Goal: Task Accomplishment & Management: Use online tool/utility

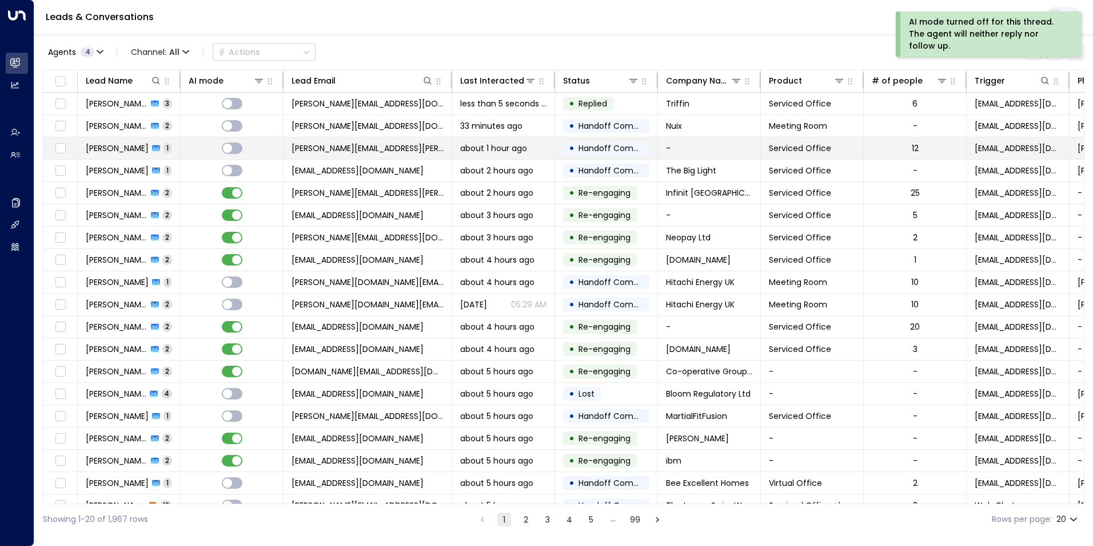
click at [117, 150] on span "[PERSON_NAME]" at bounding box center [117, 147] width 63 height 11
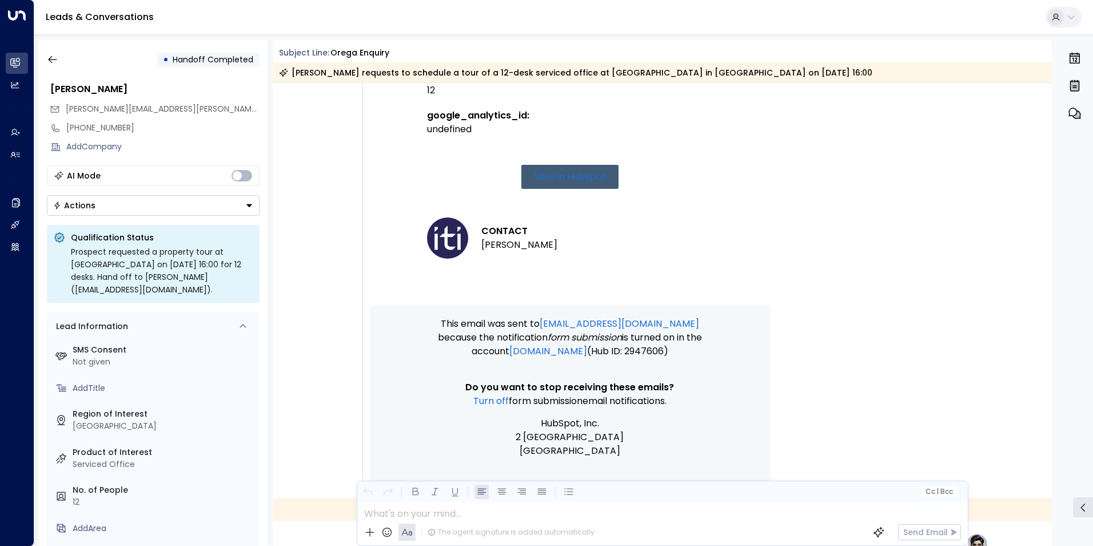
scroll to position [869, 0]
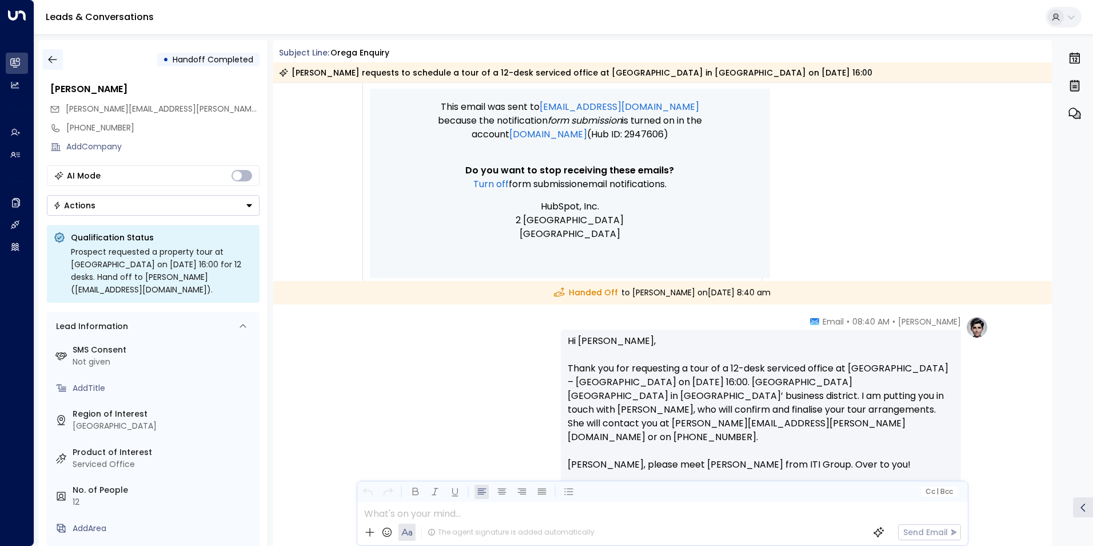
click at [51, 57] on icon "button" at bounding box center [52, 59] width 9 height 7
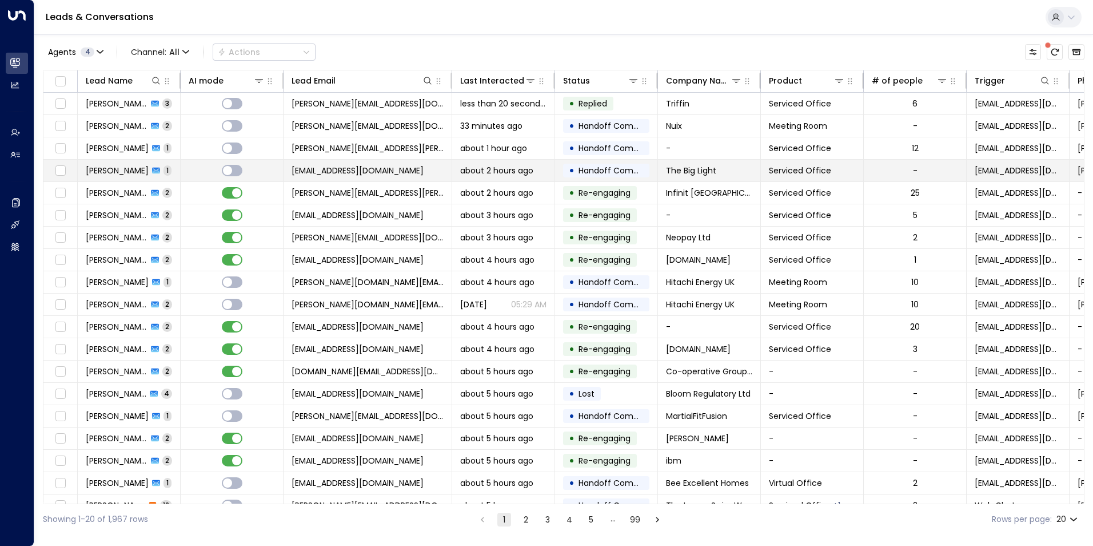
click at [126, 176] on span "[PERSON_NAME]" at bounding box center [117, 170] width 63 height 11
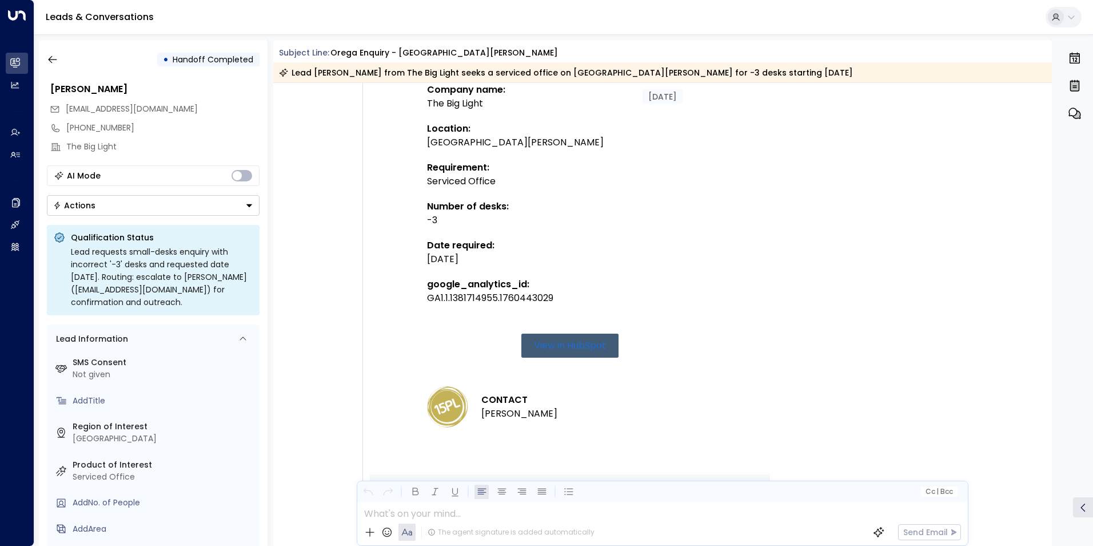
scroll to position [455, 0]
click at [57, 60] on icon "button" at bounding box center [52, 59] width 11 height 11
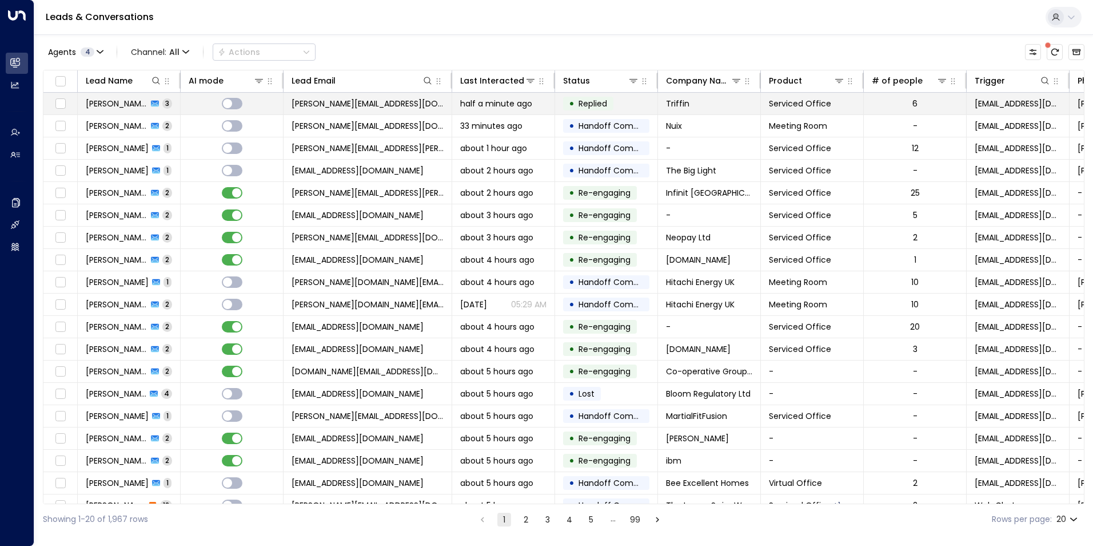
click at [130, 99] on span "[PERSON_NAME]" at bounding box center [117, 103] width 62 height 11
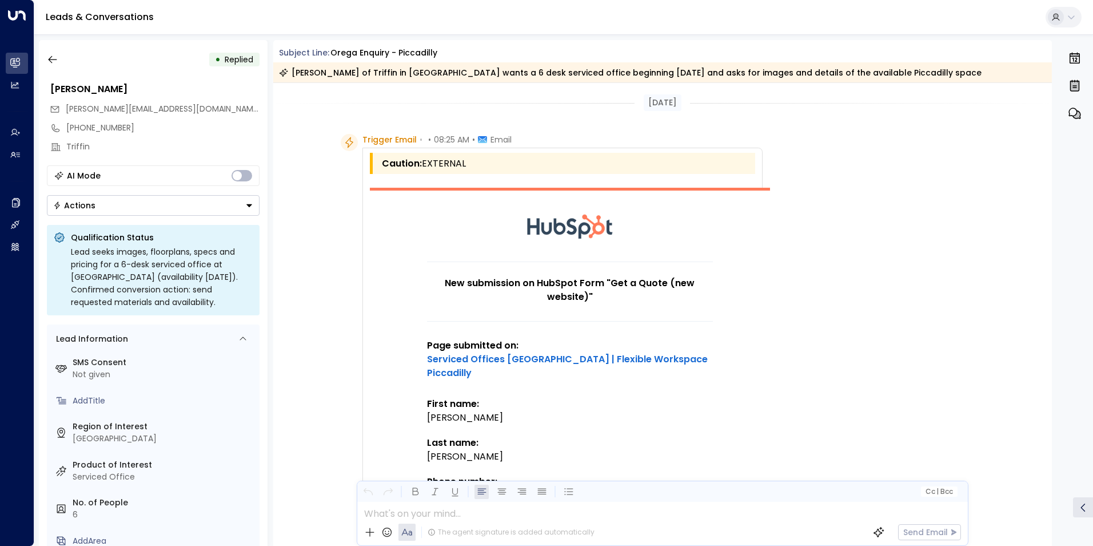
click at [373, 140] on span "Trigger Email" at bounding box center [390, 139] width 54 height 11
click at [119, 290] on div "Lead seeks images, floorplans, specs and pricing for a 6-desk serviced office a…" at bounding box center [162, 276] width 182 height 63
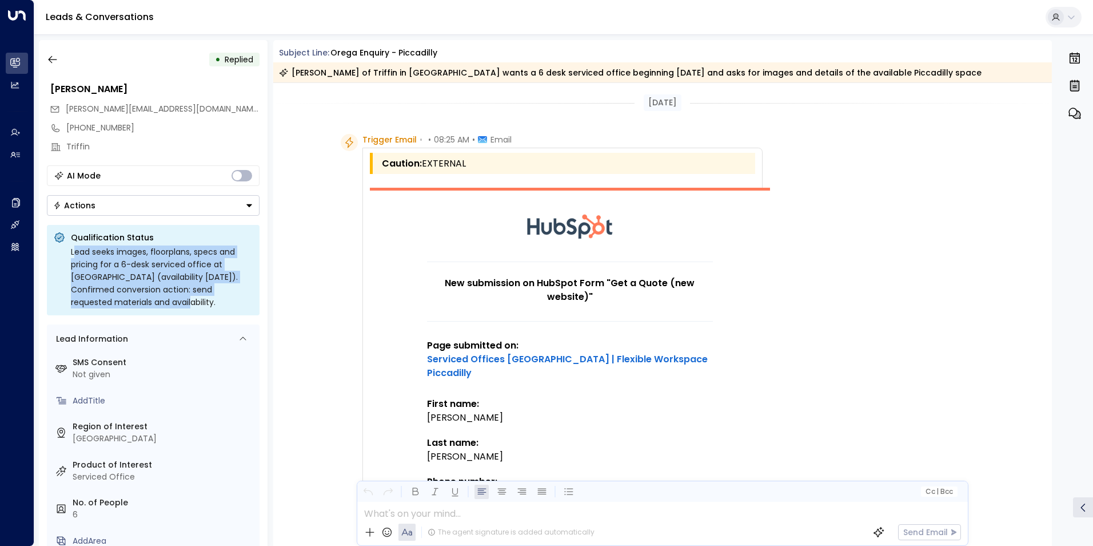
drag, startPoint x: 166, startPoint y: 308, endPoint x: 76, endPoint y: 254, distance: 104.3
click at [76, 254] on div "Lead seeks images, floorplans, specs and pricing for a 6-desk serviced office a…" at bounding box center [162, 276] width 182 height 63
drag, startPoint x: 76, startPoint y: 254, endPoint x: 162, endPoint y: 281, distance: 89.7
click at [163, 280] on div "Lead seeks images, floorplans, specs and pricing for a 6-desk serviced office a…" at bounding box center [162, 276] width 182 height 63
